Goal: Information Seeking & Learning: Find specific fact

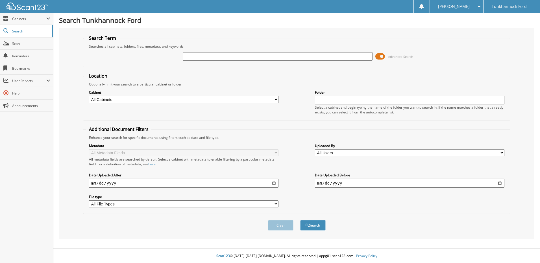
click at [244, 57] on input "text" at bounding box center [278, 56] width 190 height 8
type input "[US_VEHICLE_IDENTIFICATION_NUMBER]"
click at [300, 220] on button "Search" at bounding box center [312, 225] width 25 height 10
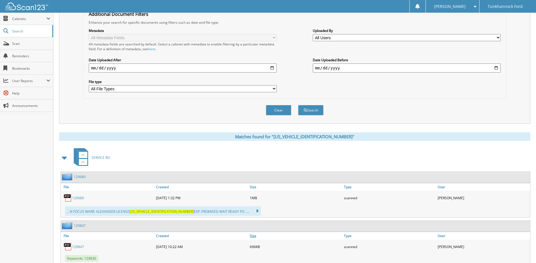
scroll to position [145, 0]
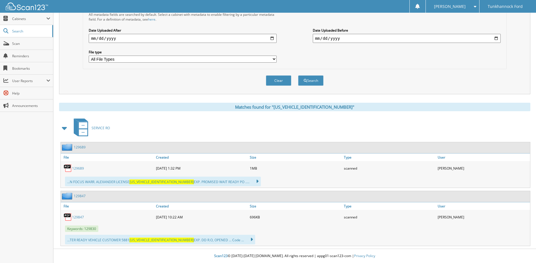
click at [80, 218] on link "129847" at bounding box center [78, 217] width 12 height 5
